Goal: Transaction & Acquisition: Purchase product/service

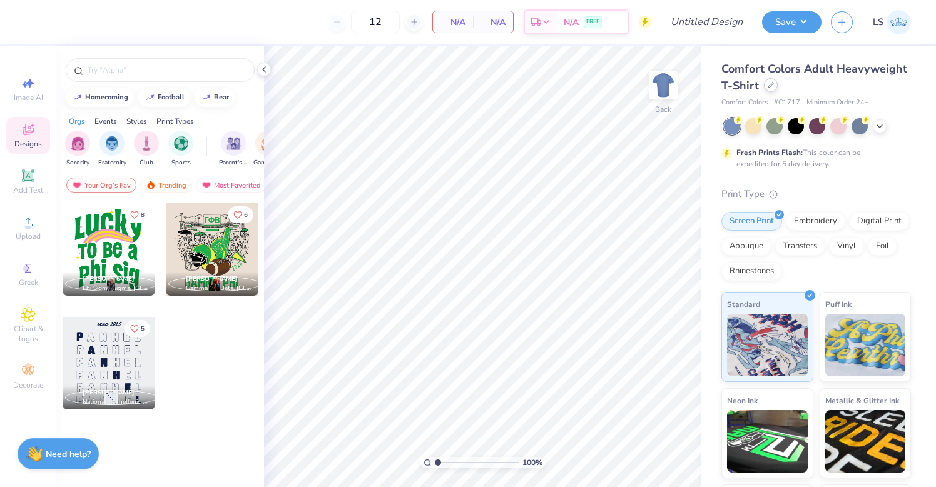
click at [768, 84] on icon at bounding box center [771, 85] width 6 height 6
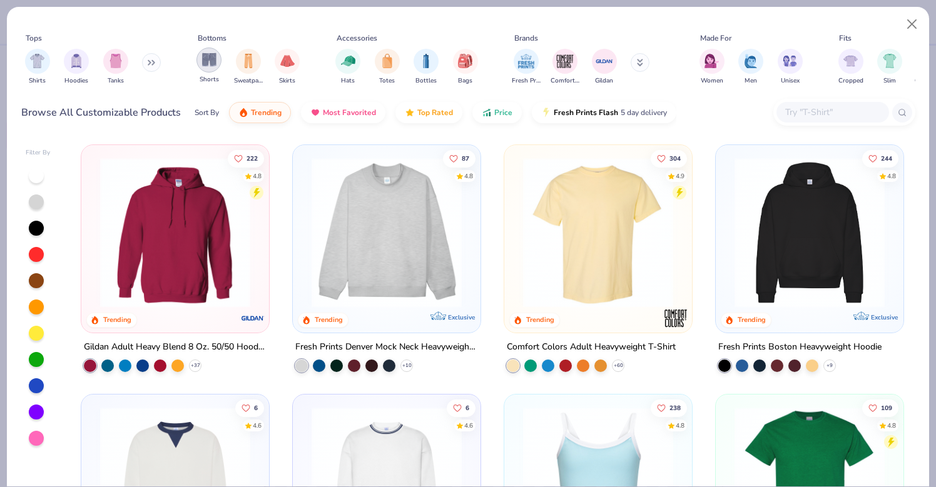
click at [214, 61] on img "filter for Shorts" at bounding box center [209, 60] width 14 height 14
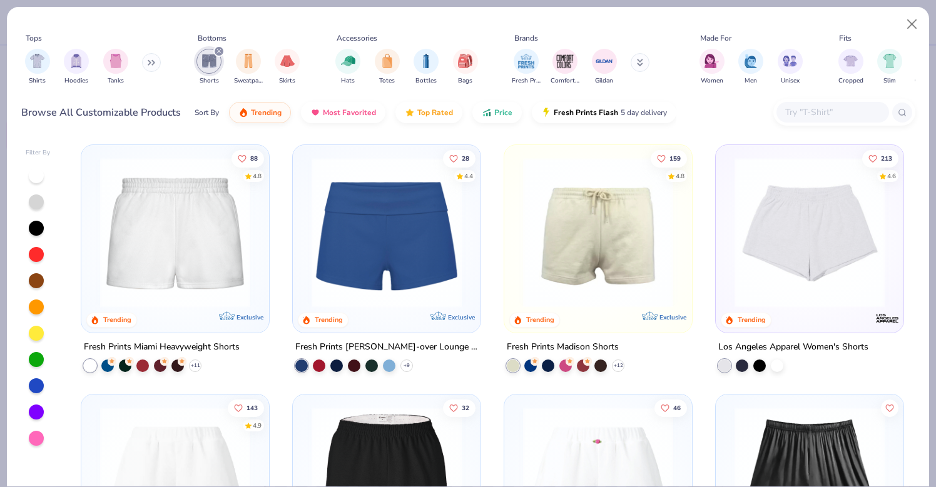
click at [392, 276] on img at bounding box center [386, 233] width 163 height 150
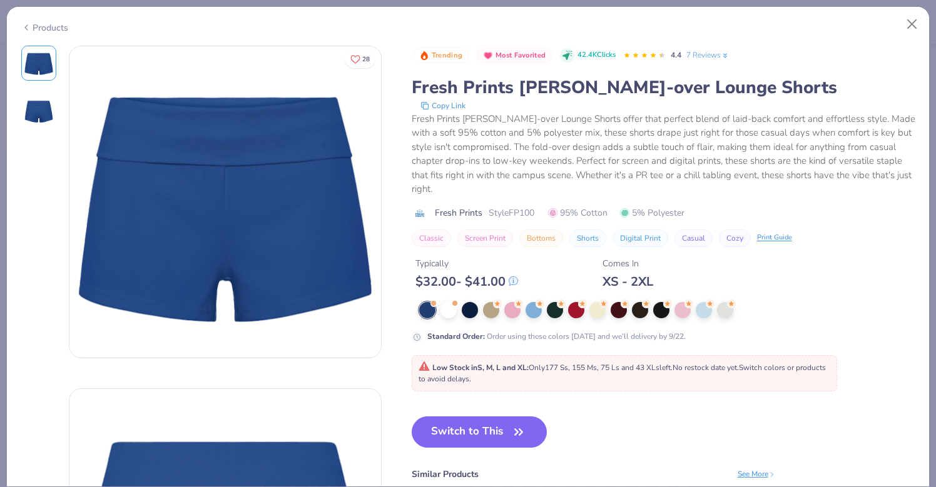
click at [23, 27] on icon at bounding box center [26, 27] width 10 height 15
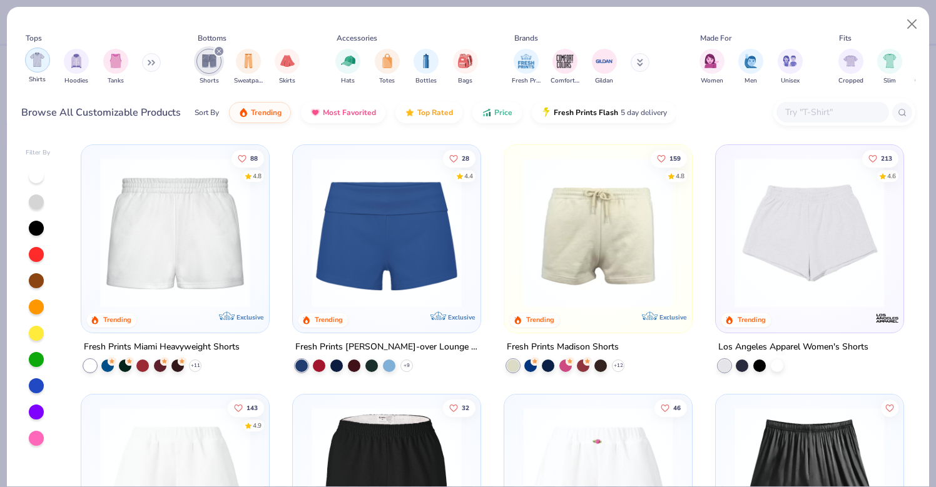
click at [29, 51] on div "filter for Shirts" at bounding box center [37, 60] width 25 height 25
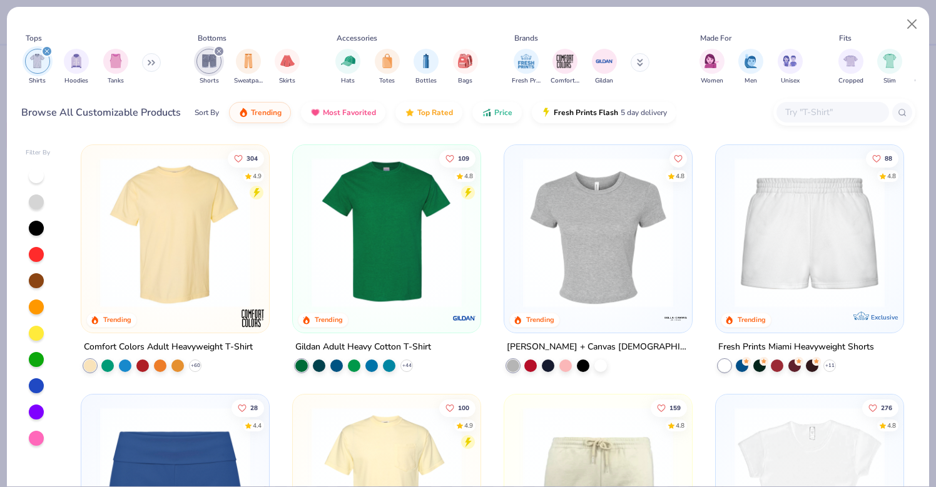
click at [217, 51] on icon "filter for Shorts" at bounding box center [218, 51] width 5 height 5
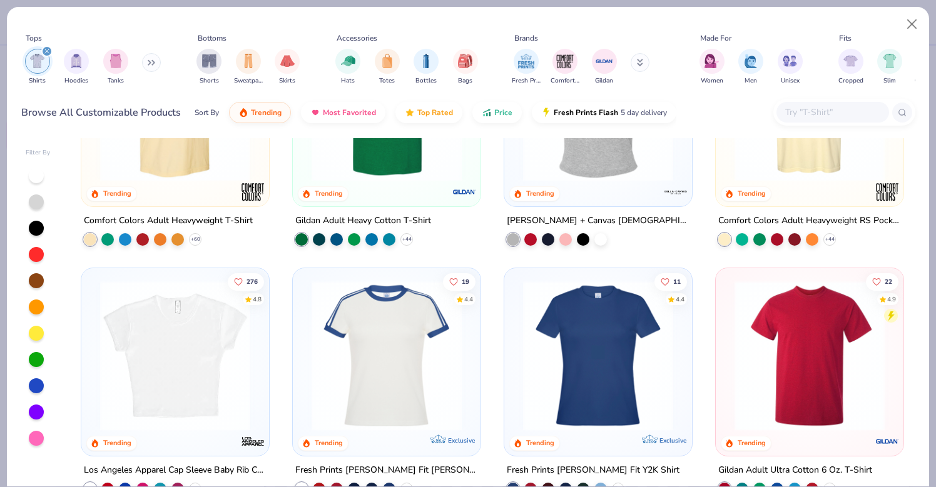
scroll to position [143, 0]
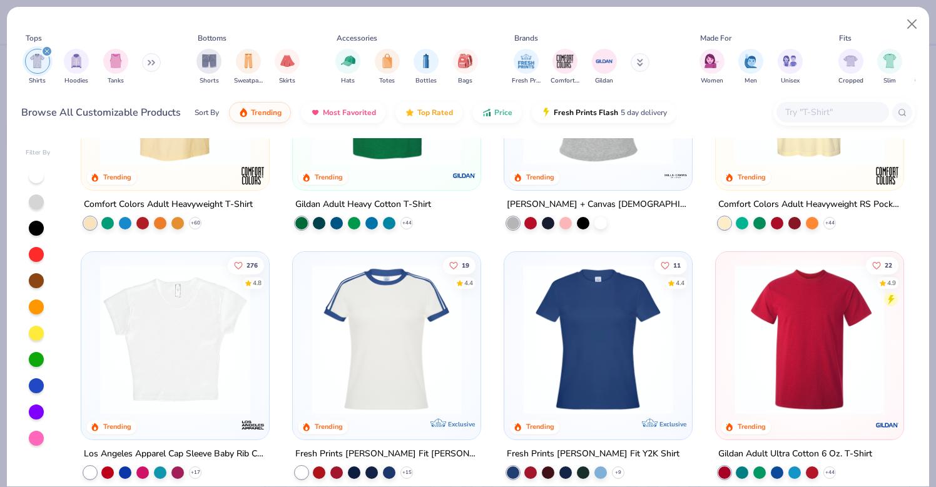
click at [385, 374] on img at bounding box center [386, 340] width 163 height 150
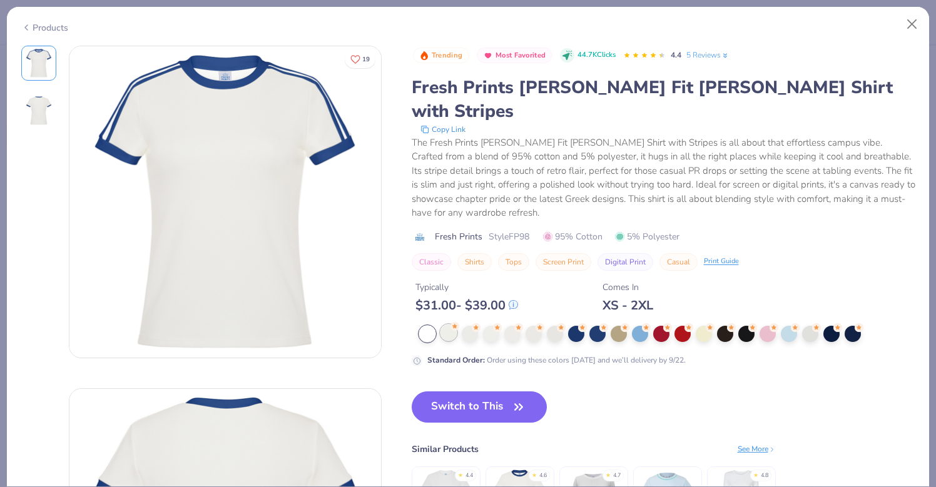
click at [449, 325] on div at bounding box center [448, 333] width 16 height 16
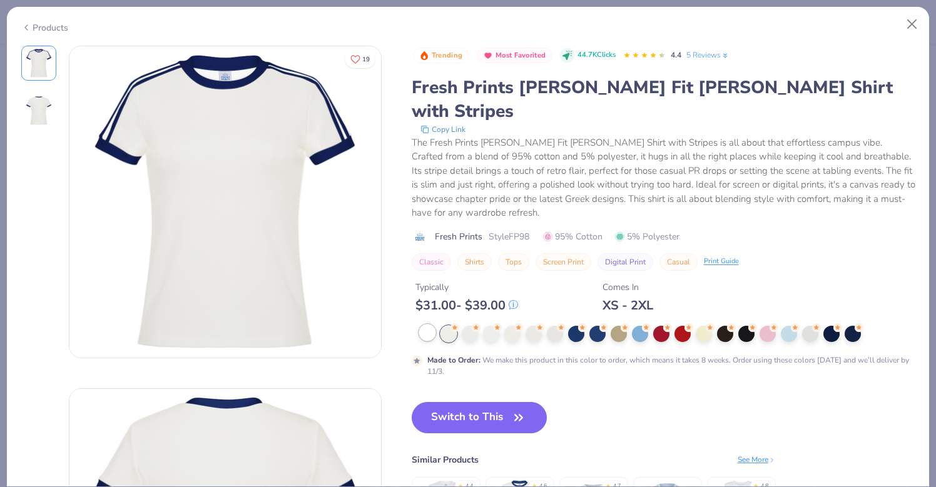
click at [429, 325] on div at bounding box center [427, 333] width 16 height 16
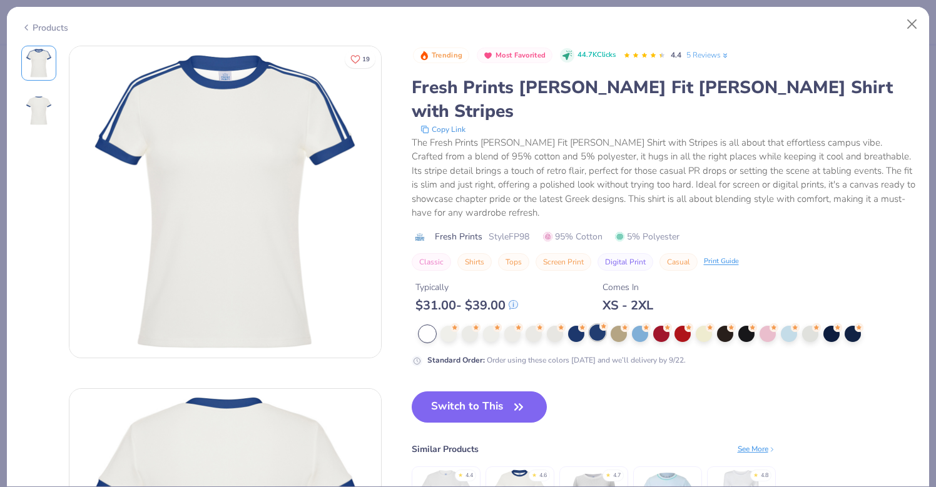
click at [597, 325] on div at bounding box center [597, 333] width 16 height 16
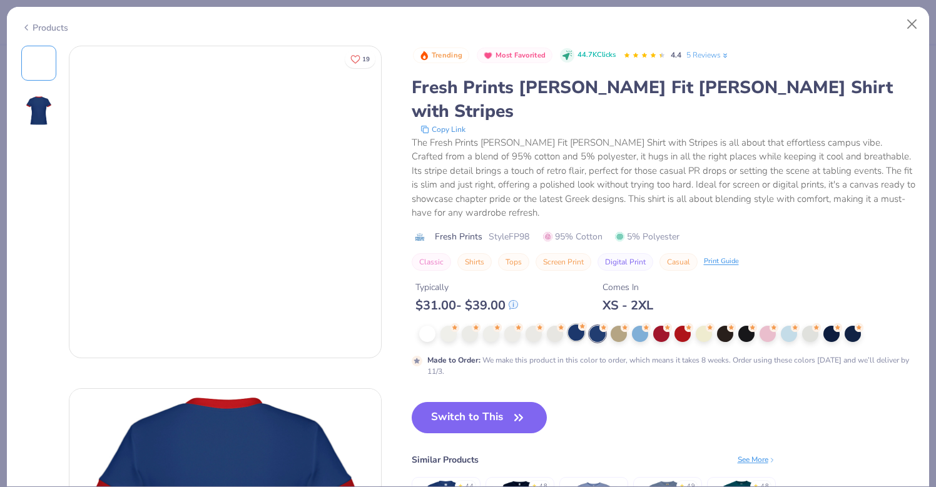
click at [577, 325] on div at bounding box center [576, 333] width 16 height 16
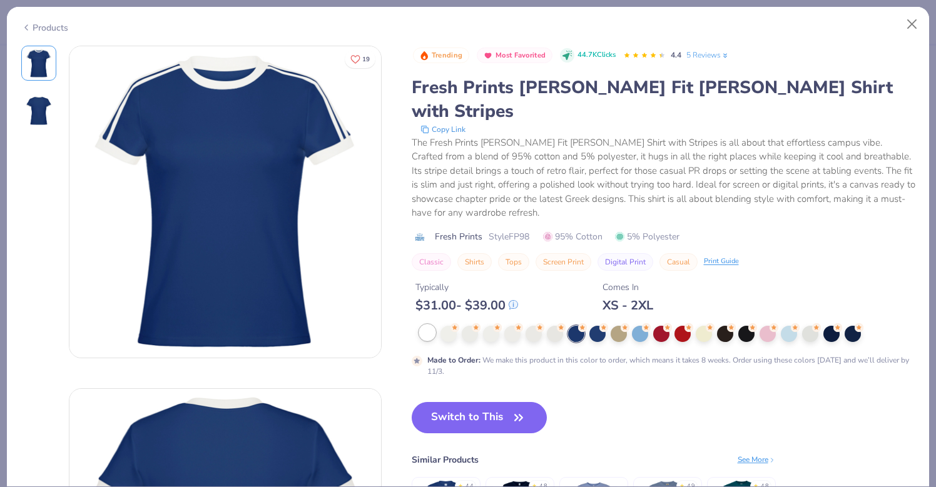
click at [427, 325] on div at bounding box center [427, 333] width 16 height 16
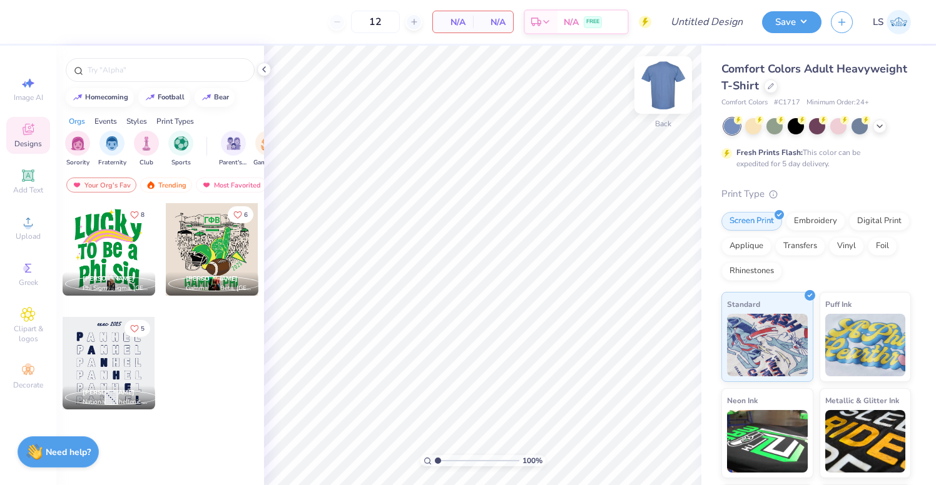
click at [662, 101] on img at bounding box center [663, 85] width 50 height 50
click at [260, 73] on icon at bounding box center [264, 69] width 10 height 10
